Goal: Information Seeking & Learning: Learn about a topic

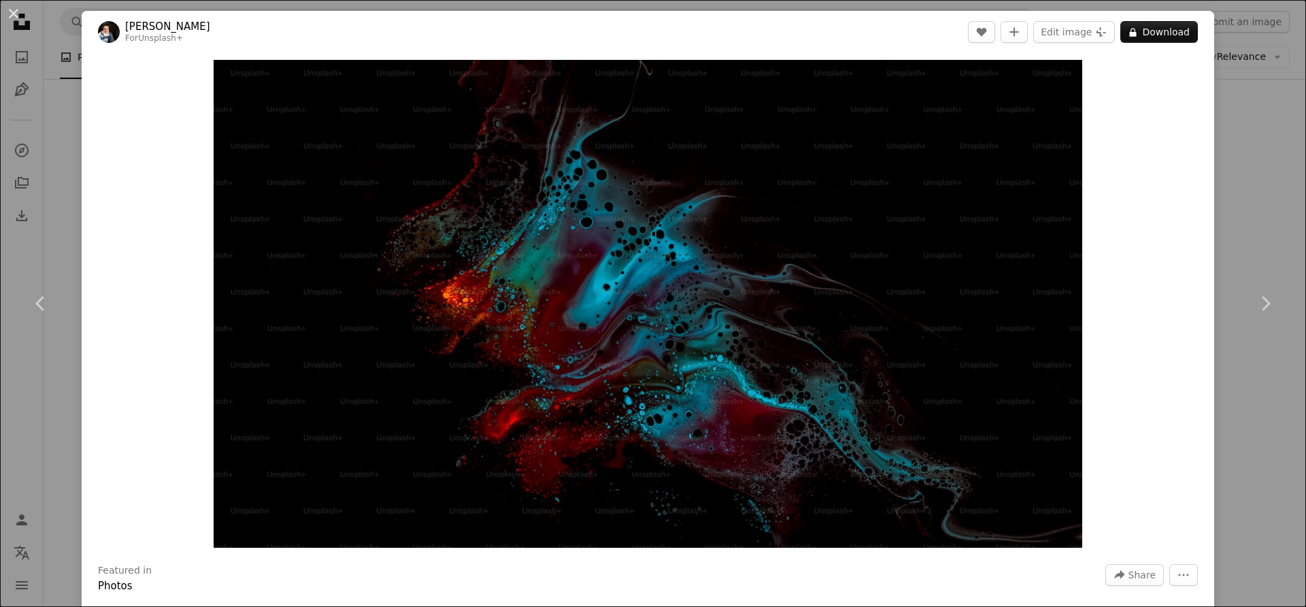
scroll to position [0, 646]
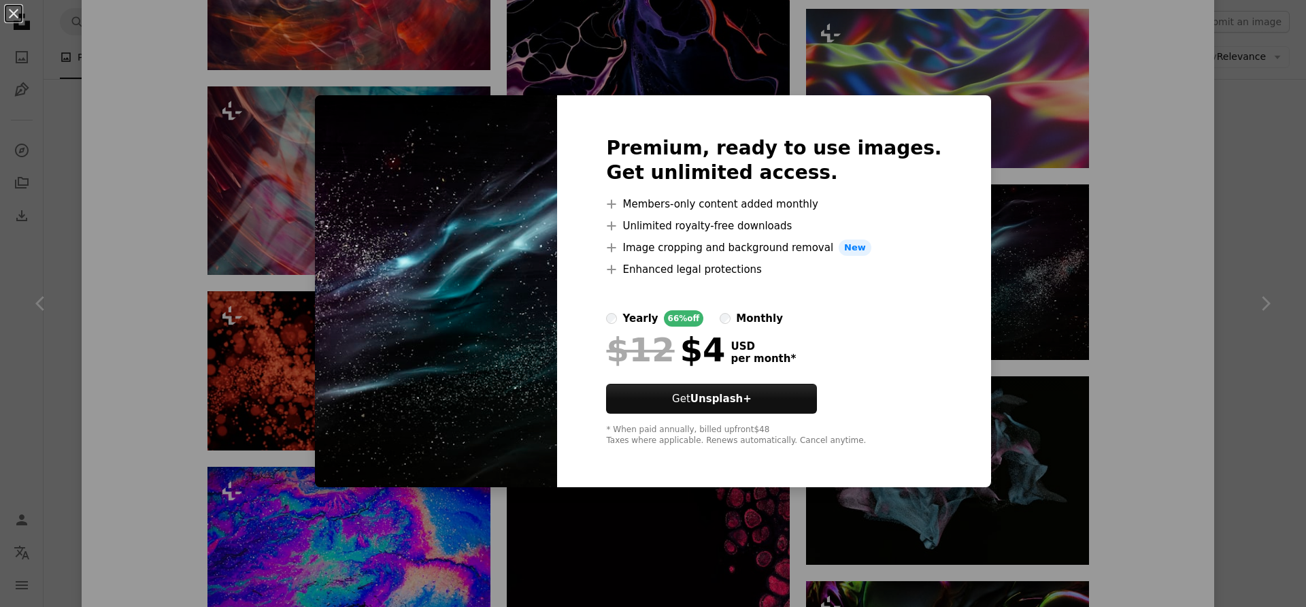
click at [1120, 306] on div "An X shape Premium, ready to use images. Get unlimited access. A plus sign Memb…" at bounding box center [653, 303] width 1306 height 607
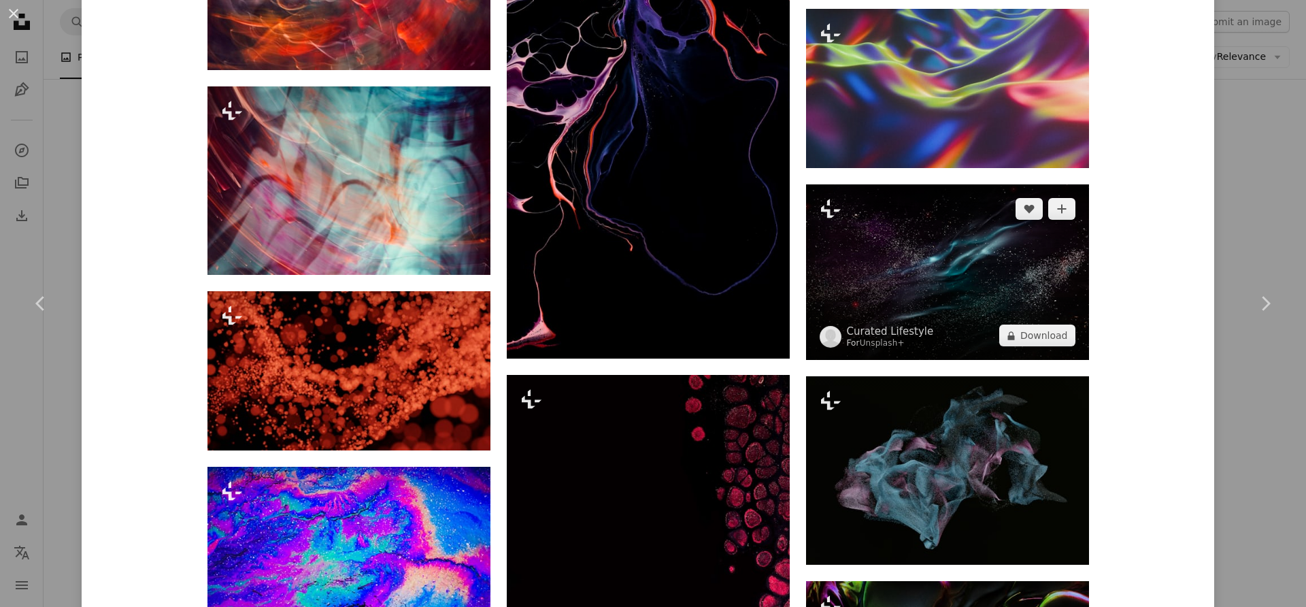
click at [860, 290] on img at bounding box center [947, 272] width 283 height 176
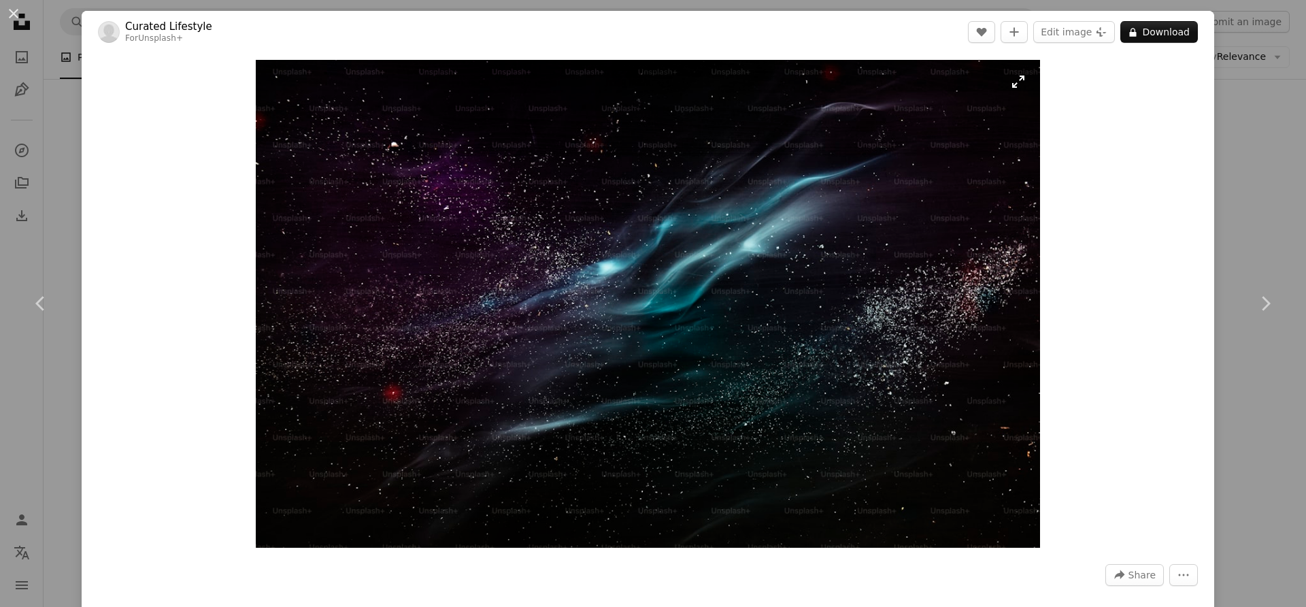
click at [1019, 86] on img "Zoom in on this image" at bounding box center [648, 304] width 785 height 488
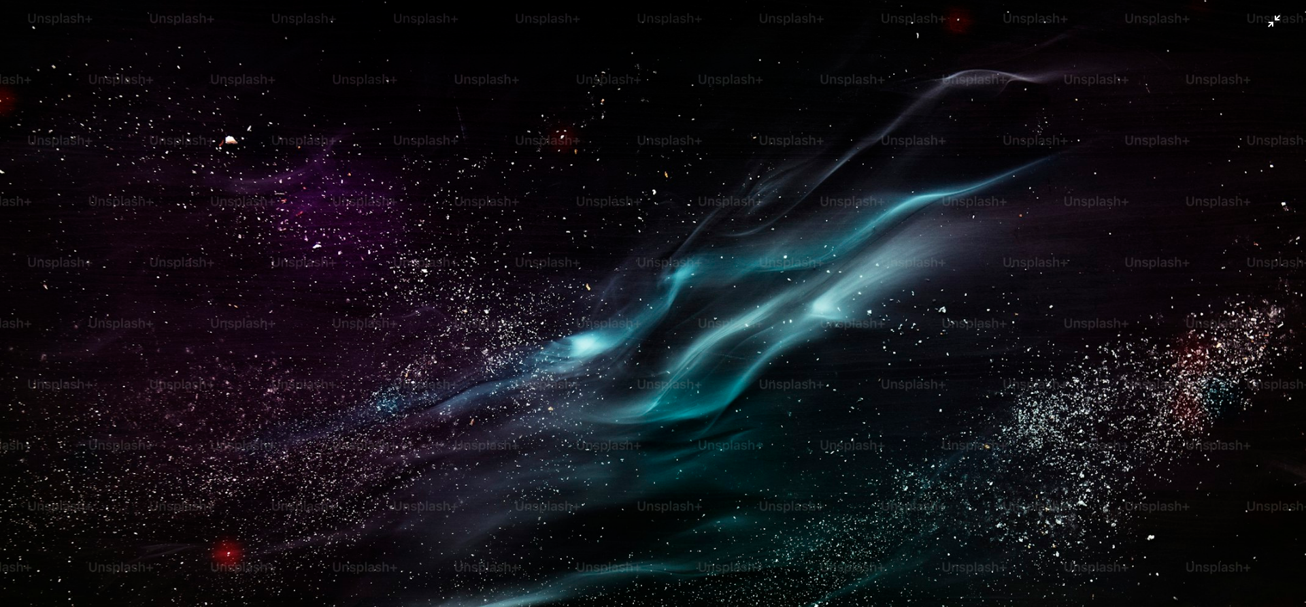
click at [562, 214] on img "Zoom out on this image" at bounding box center [652, 405] width 1307 height 812
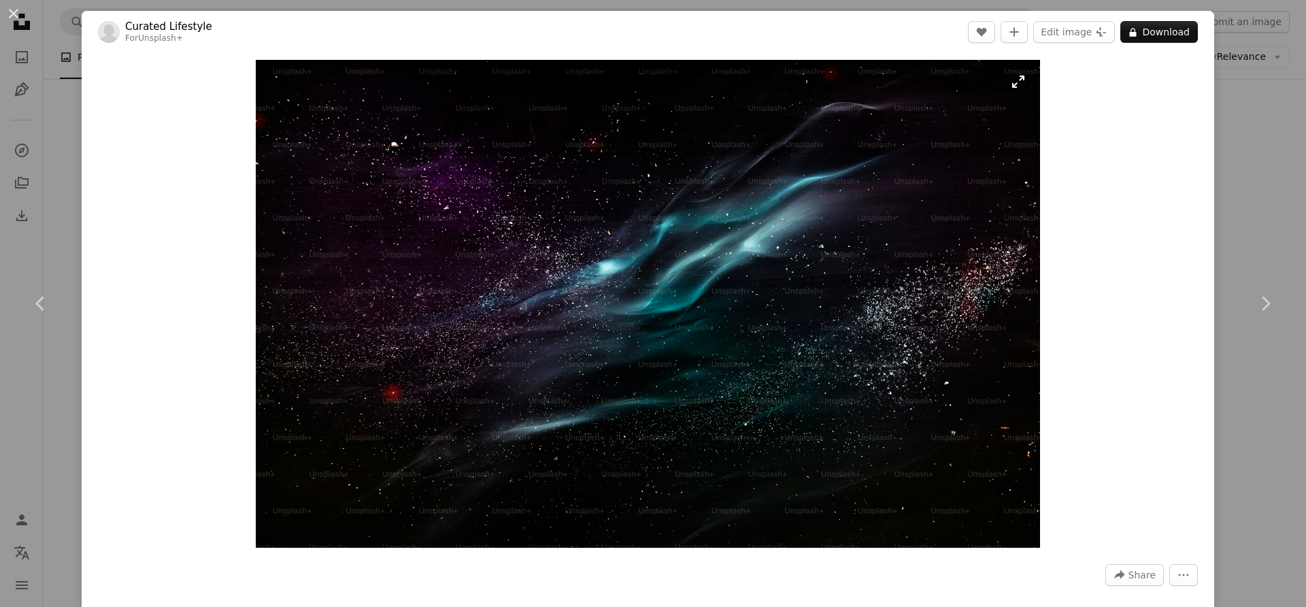
click at [586, 228] on img "Zoom in on this image" at bounding box center [648, 304] width 785 height 488
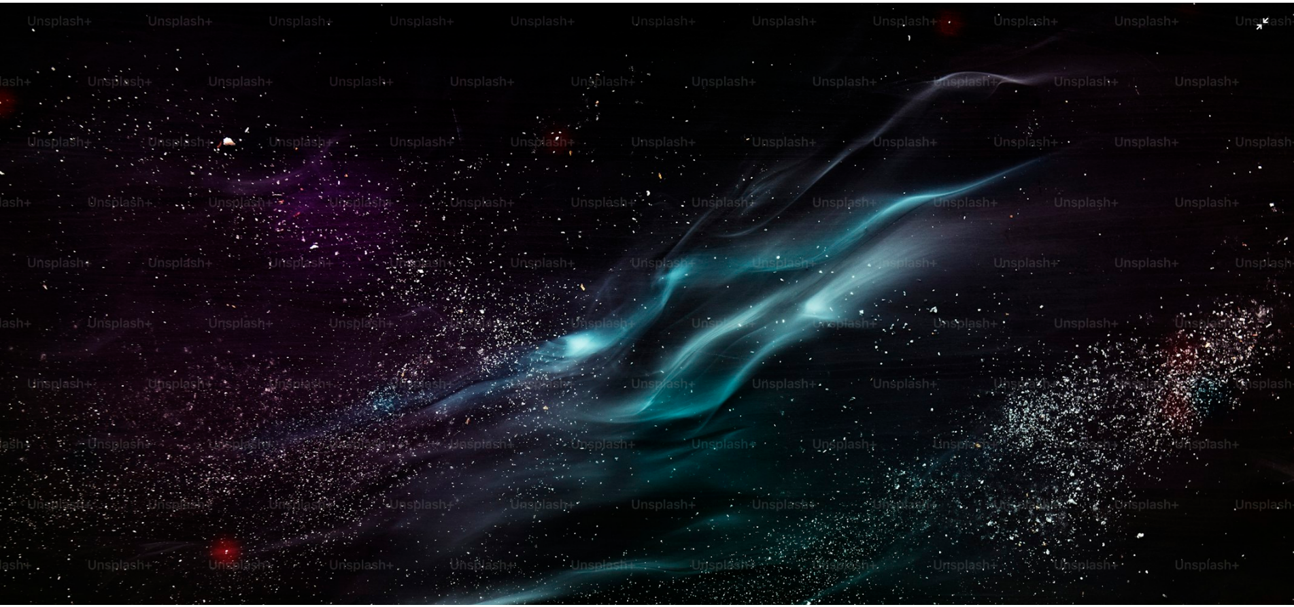
scroll to position [99, 0]
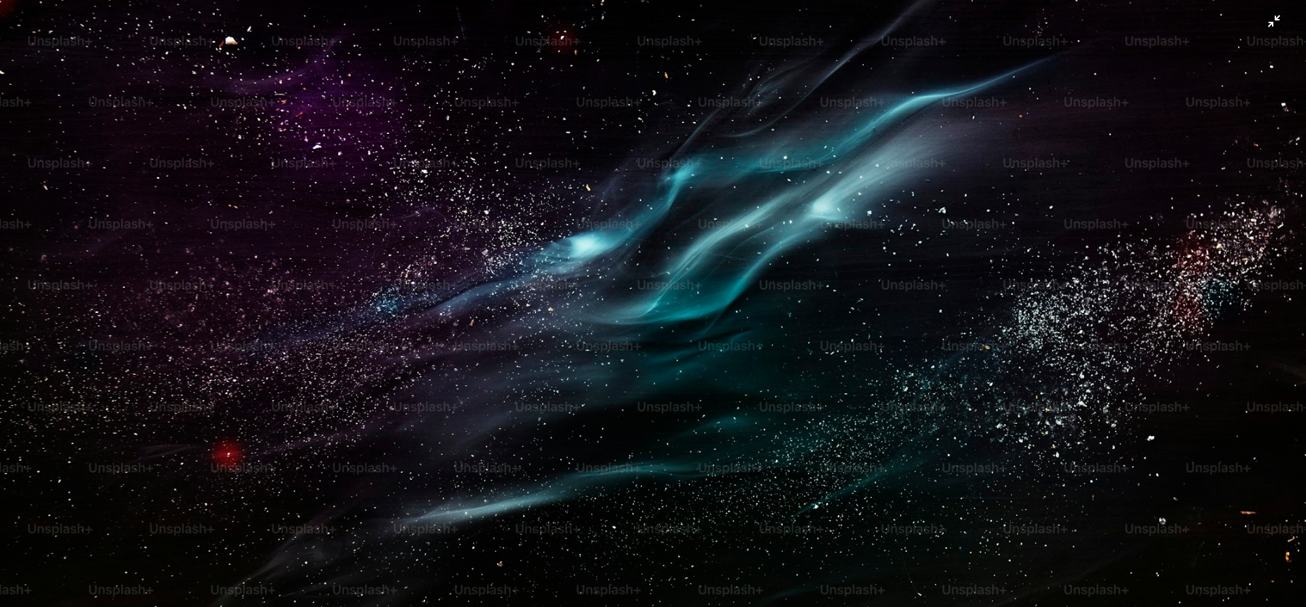
click at [597, 258] on img "Zoom out on this image" at bounding box center [652, 306] width 1307 height 812
